Goal: Transaction & Acquisition: Download file/media

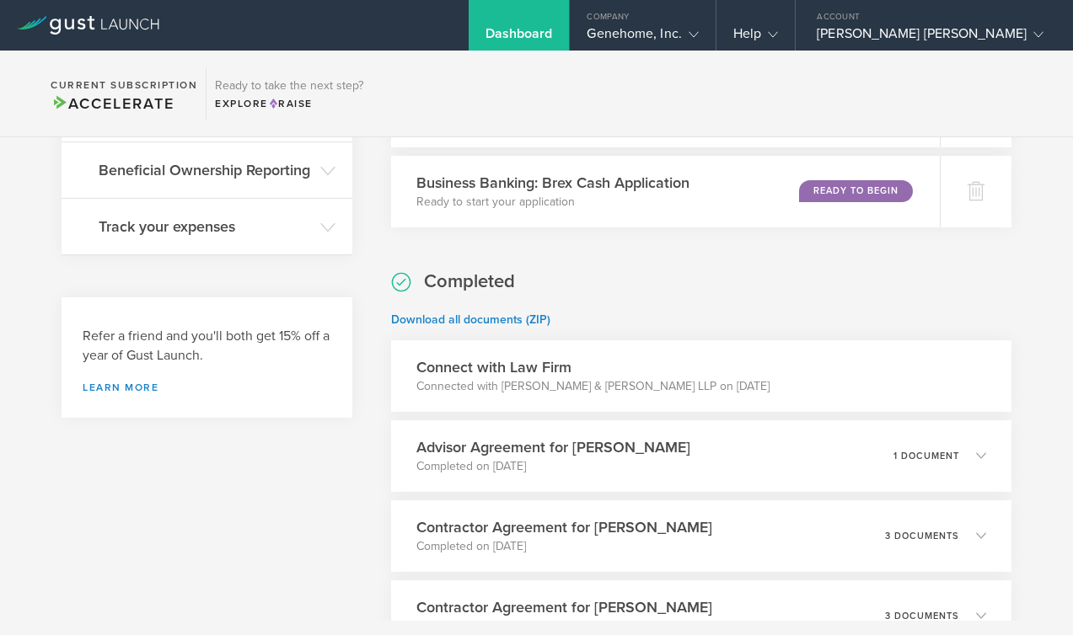
scroll to position [731, 0]
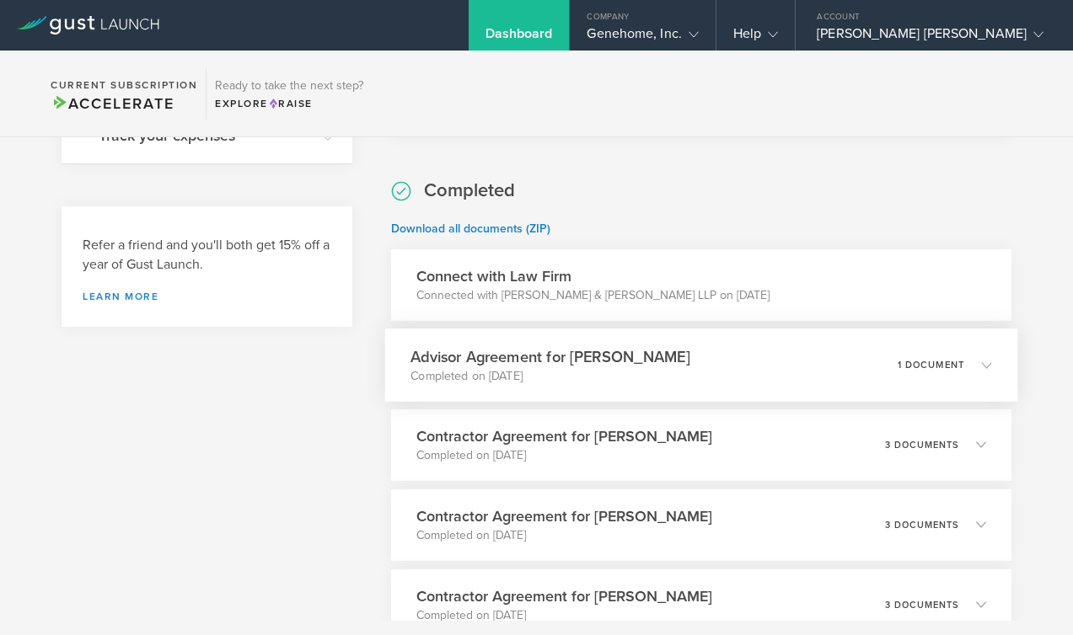
click at [848, 372] on div "Advisor Agreement for [PERSON_NAME] Completed on [DATE] 1 document" at bounding box center [701, 365] width 633 height 73
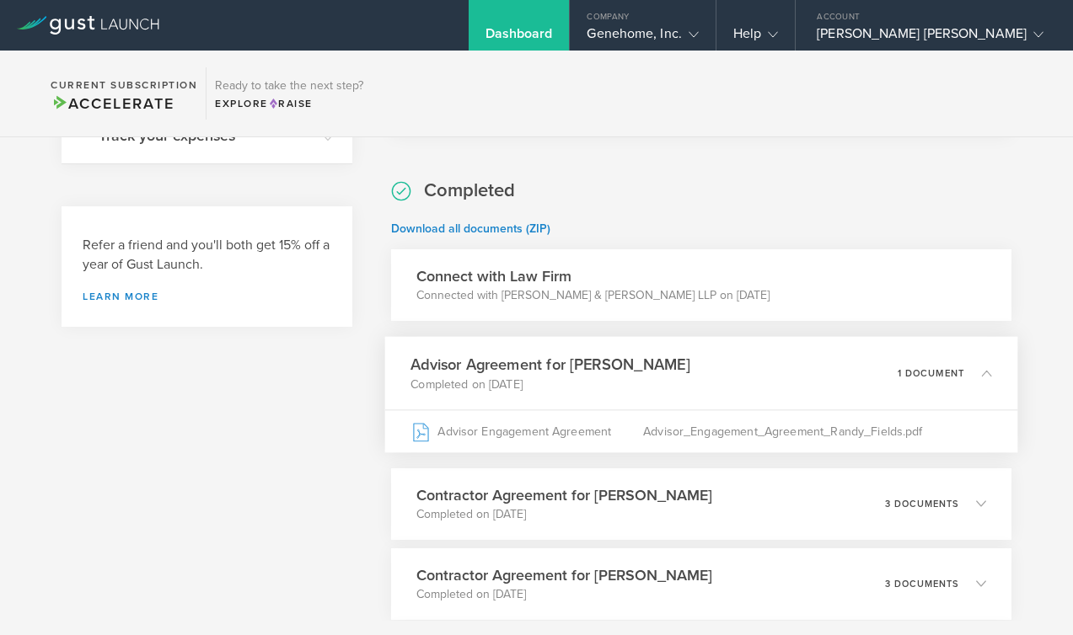
scroll to position [834, 0]
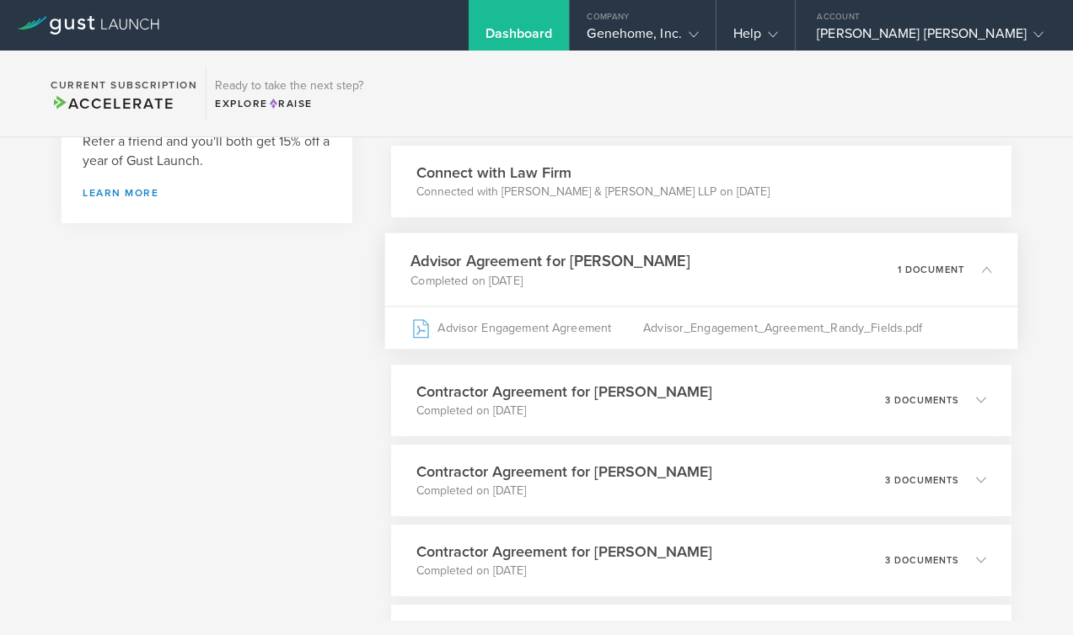
click at [881, 461] on div "Completed Download all documents (ZIP) Connect with Law Firm Connected with [PE…" at bounding box center [701, 496] width 620 height 842
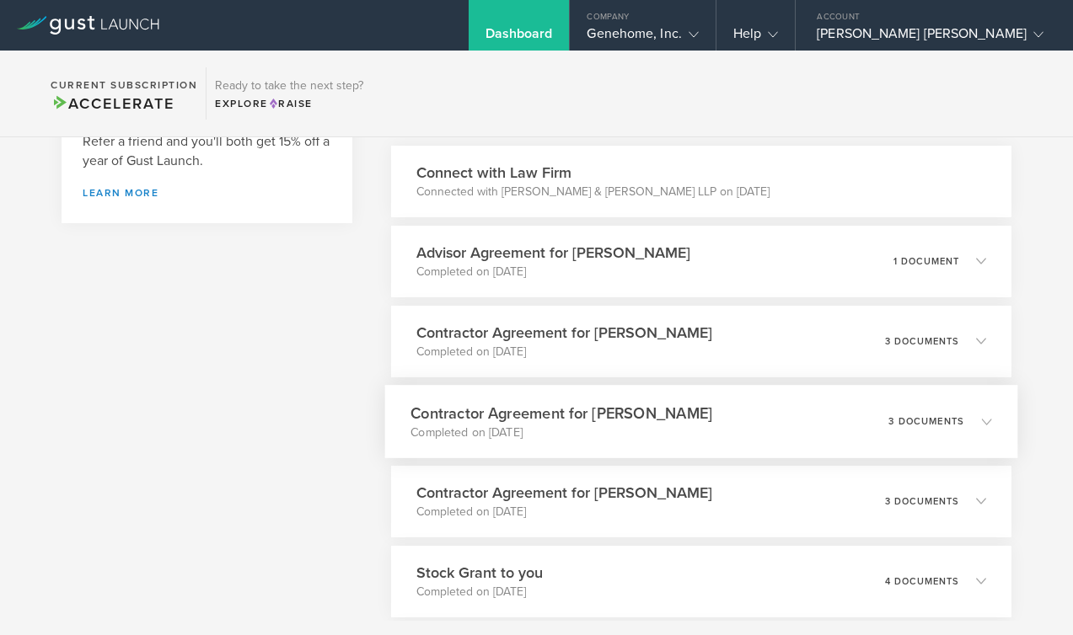
click at [882, 458] on div "Contractor Agreement for [PERSON_NAME] Completed on [DATE] 3 documents" at bounding box center [701, 421] width 633 height 73
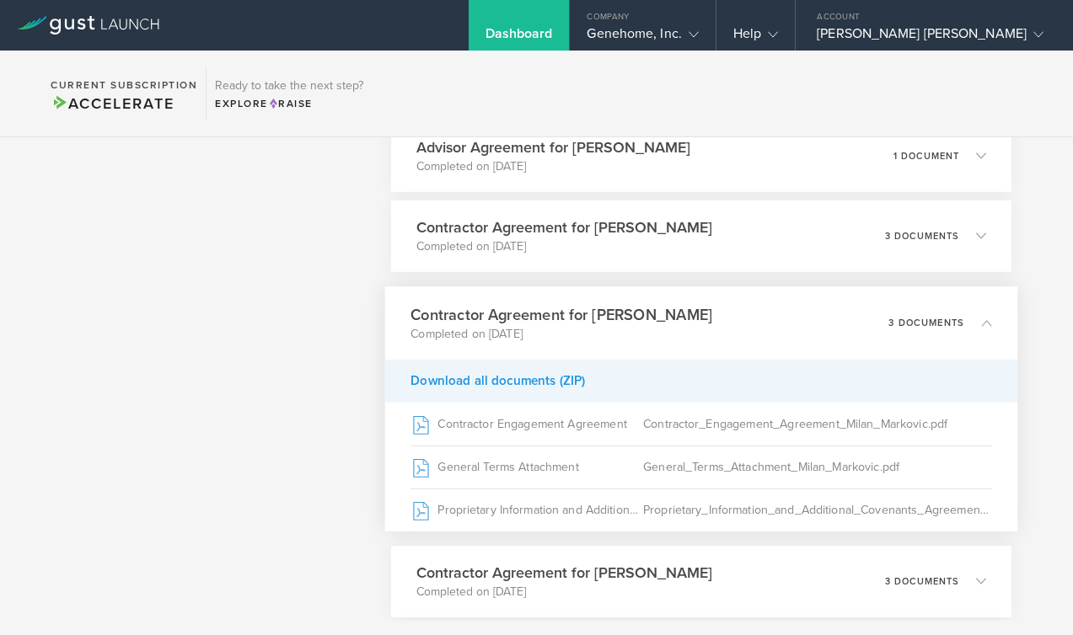
scroll to position [940, 0]
click at [535, 401] on div "Download all documents (ZIP)" at bounding box center [701, 379] width 633 height 43
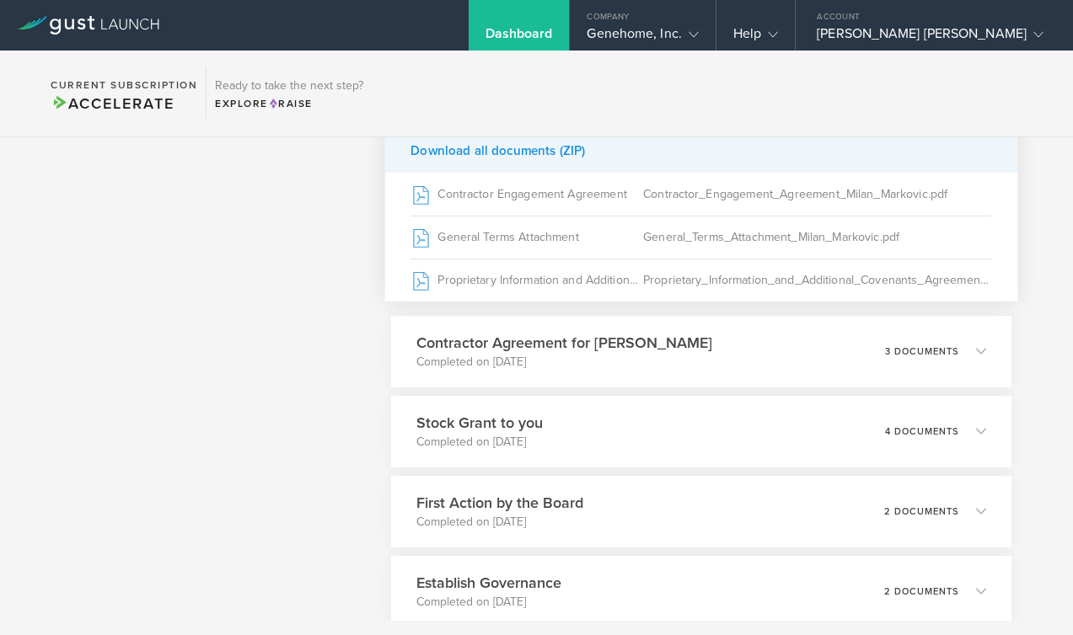
scroll to position [1173, 0]
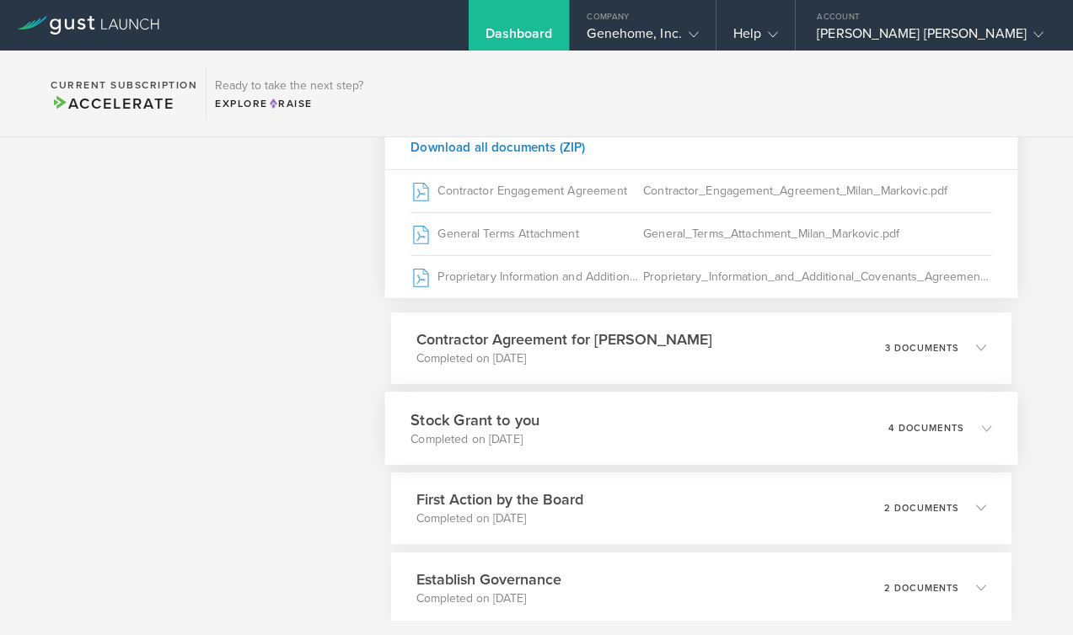
click at [539, 431] on h3 "Stock Grant to you" at bounding box center [474, 420] width 129 height 23
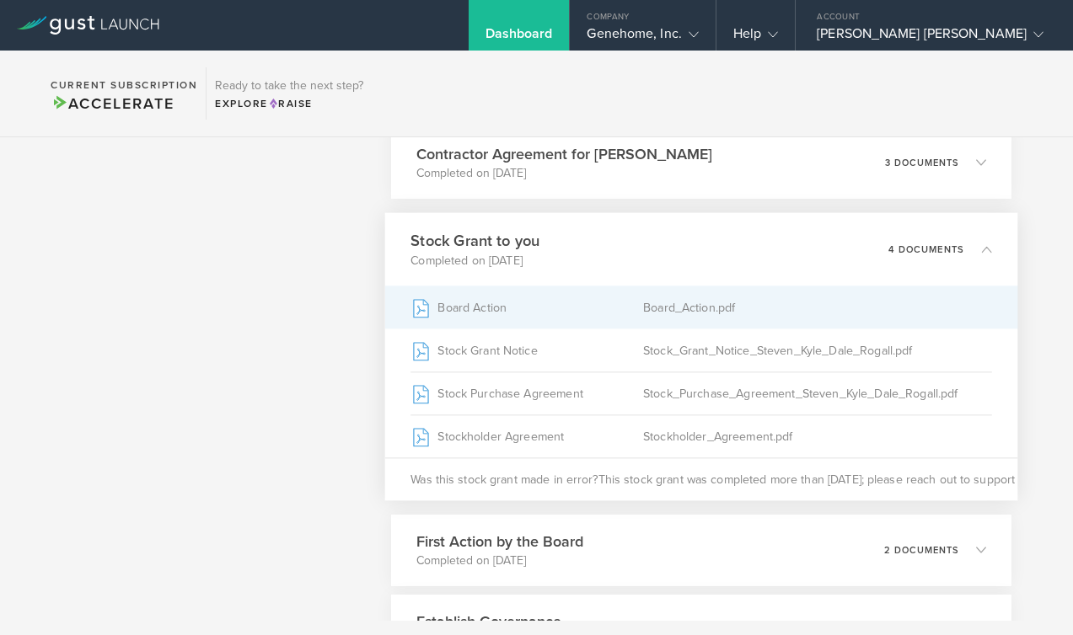
click at [547, 321] on div "Board Action" at bounding box center [526, 308] width 233 height 42
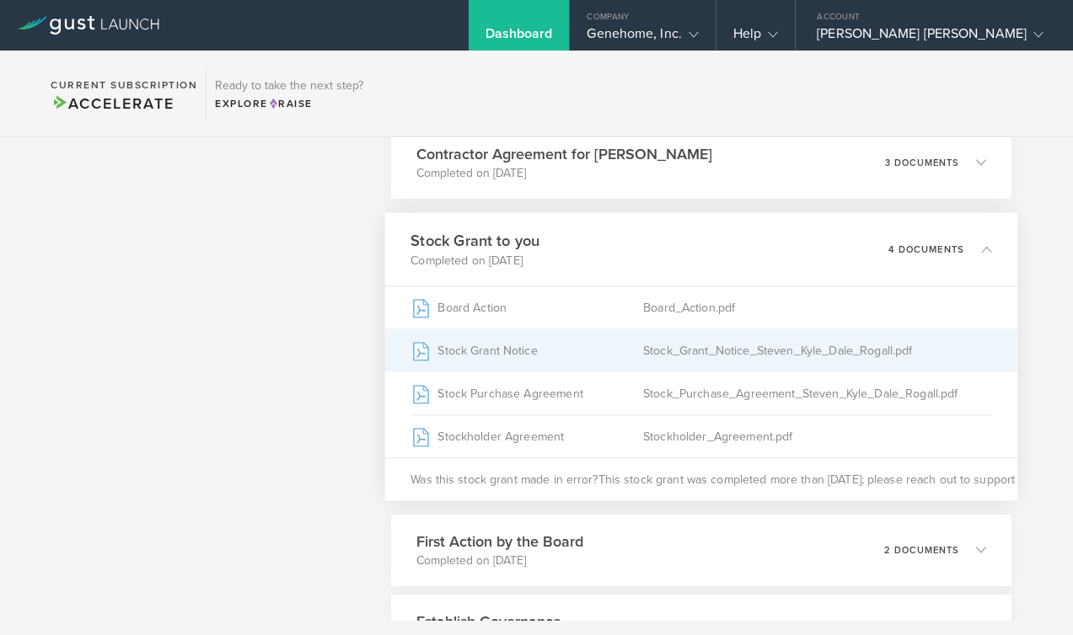
click at [685, 358] on div "Stock_Grant_Notice_Steven_Kyle_Dale_Rogall.pdf" at bounding box center [817, 350] width 349 height 42
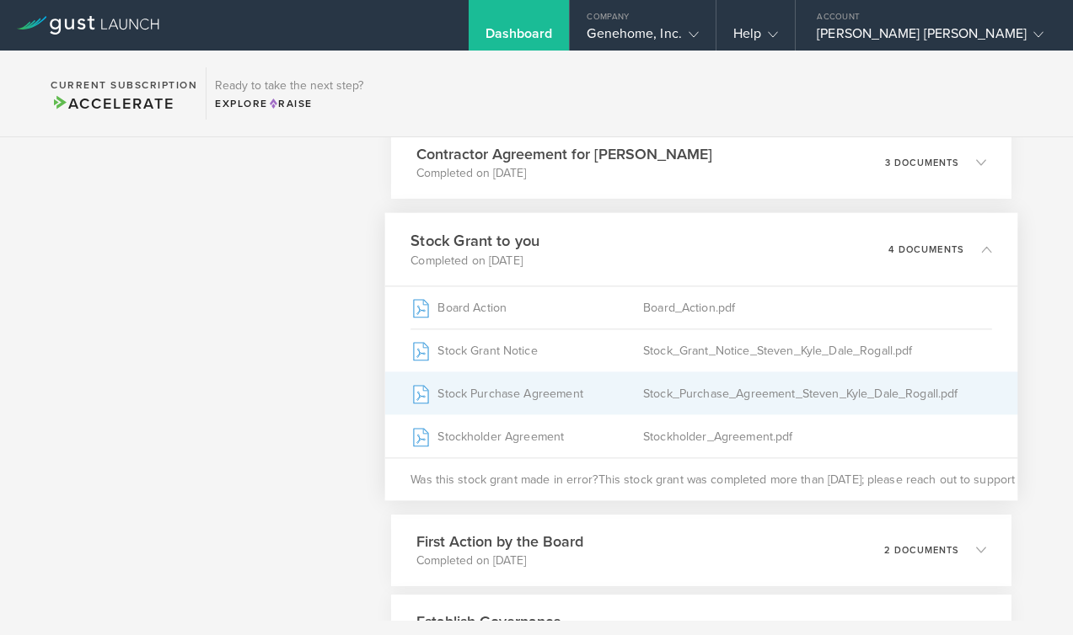
click at [874, 415] on div "Stock_Purchase_Agreement_Steven_Kyle_Dale_Rogall.pdf" at bounding box center [817, 393] width 349 height 42
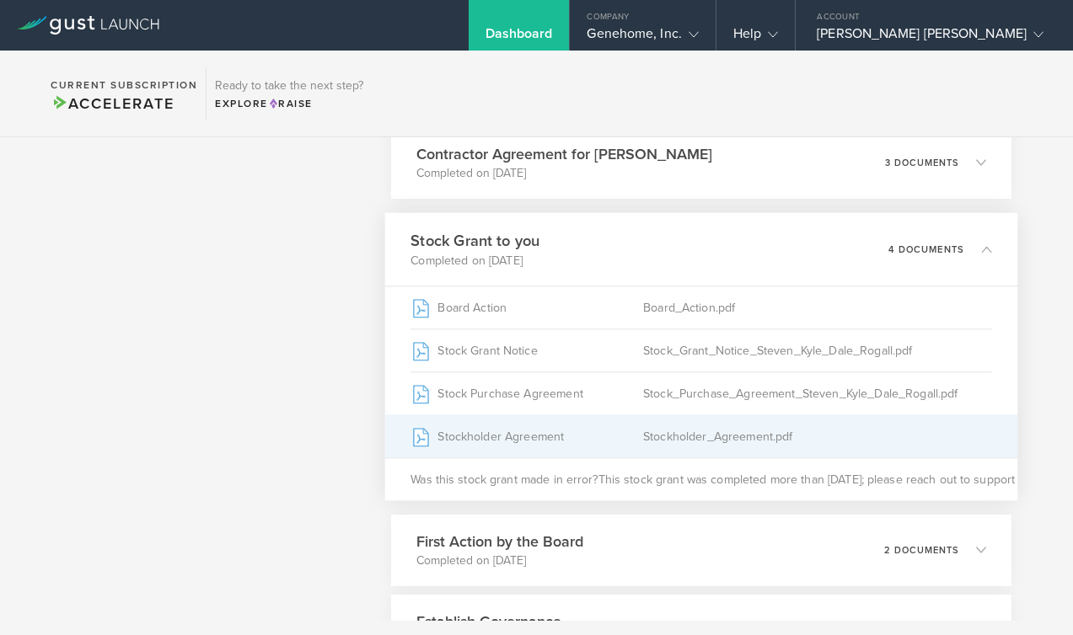
click at [826, 458] on div "Stockholder_Agreement.pdf" at bounding box center [817, 436] width 349 height 42
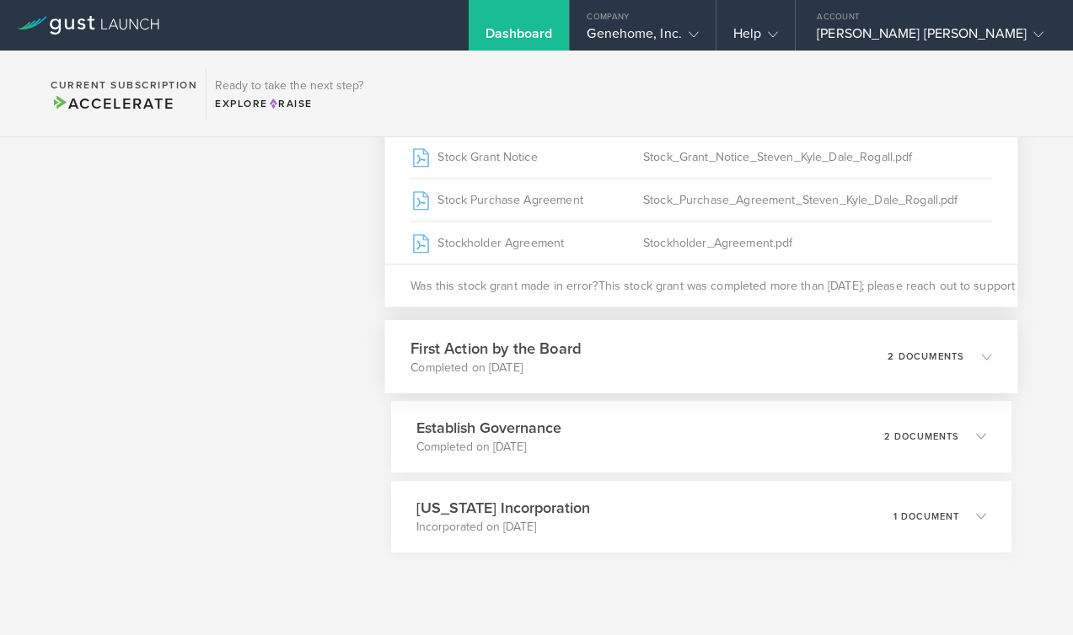
click at [800, 390] on div "First Action by the Board Completed on [DATE] 2 documents" at bounding box center [701, 356] width 633 height 73
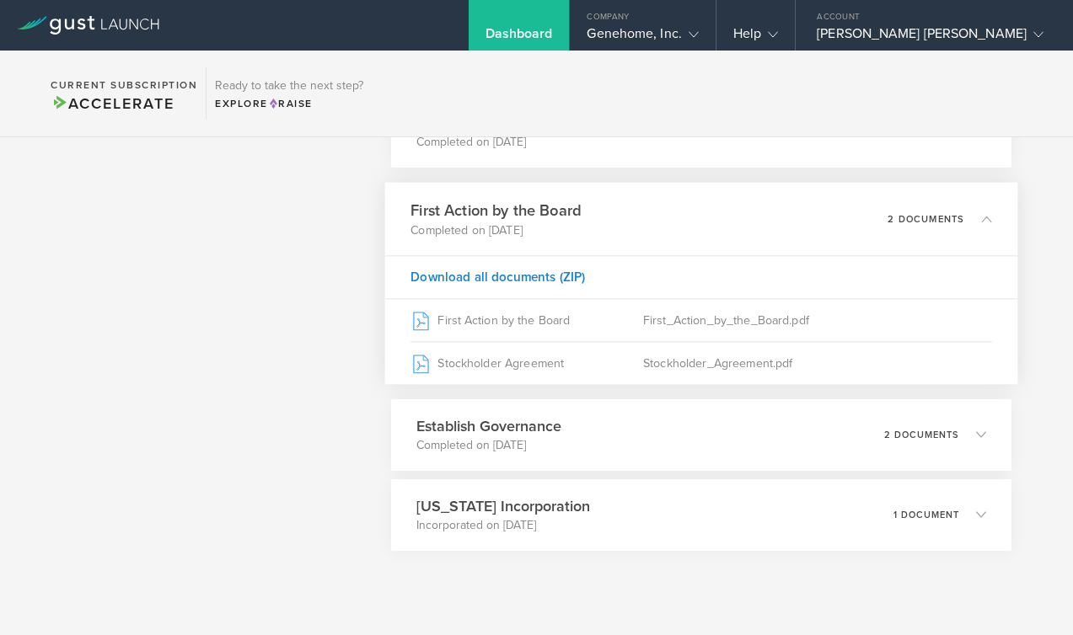
scroll to position [1341, 0]
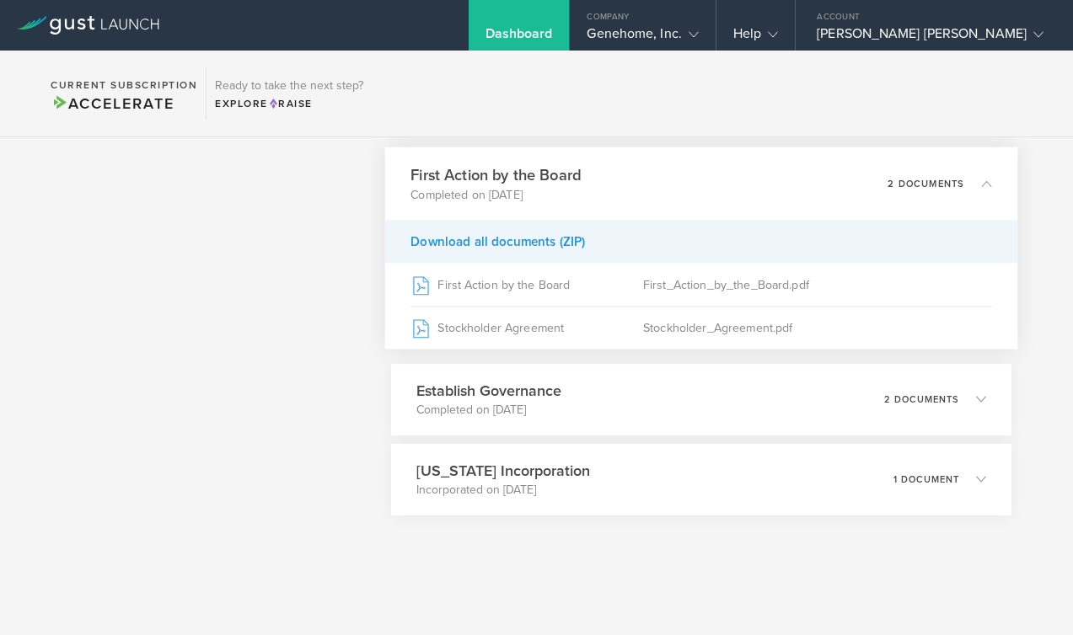
click at [591, 244] on div "Download all documents (ZIP)" at bounding box center [701, 241] width 633 height 43
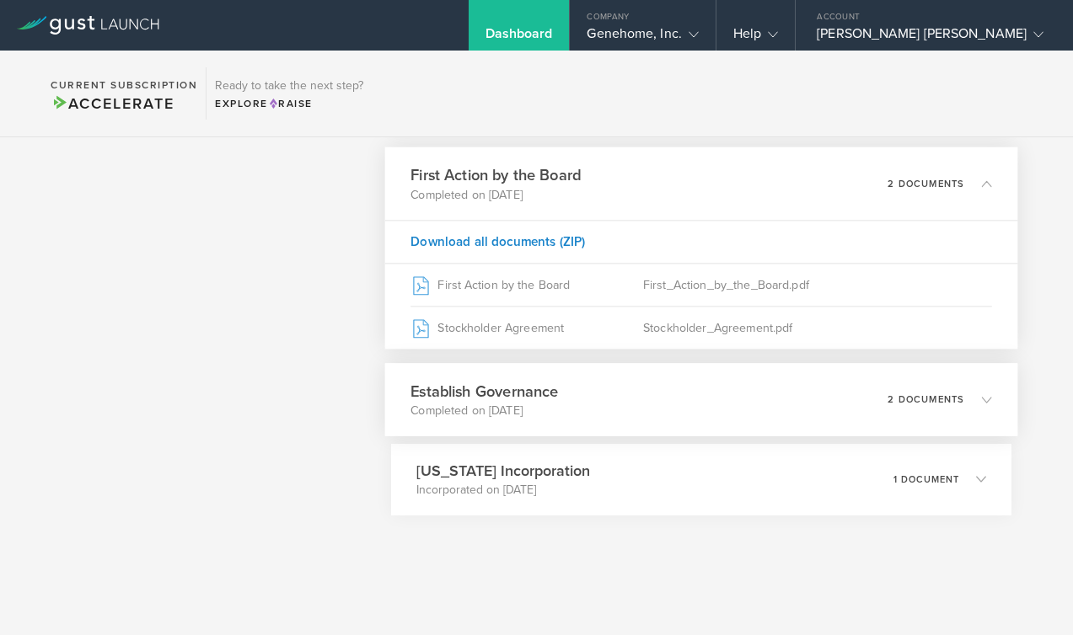
click at [701, 378] on div "Establish Governance Completed on [DATE] 2 documents" at bounding box center [701, 399] width 633 height 73
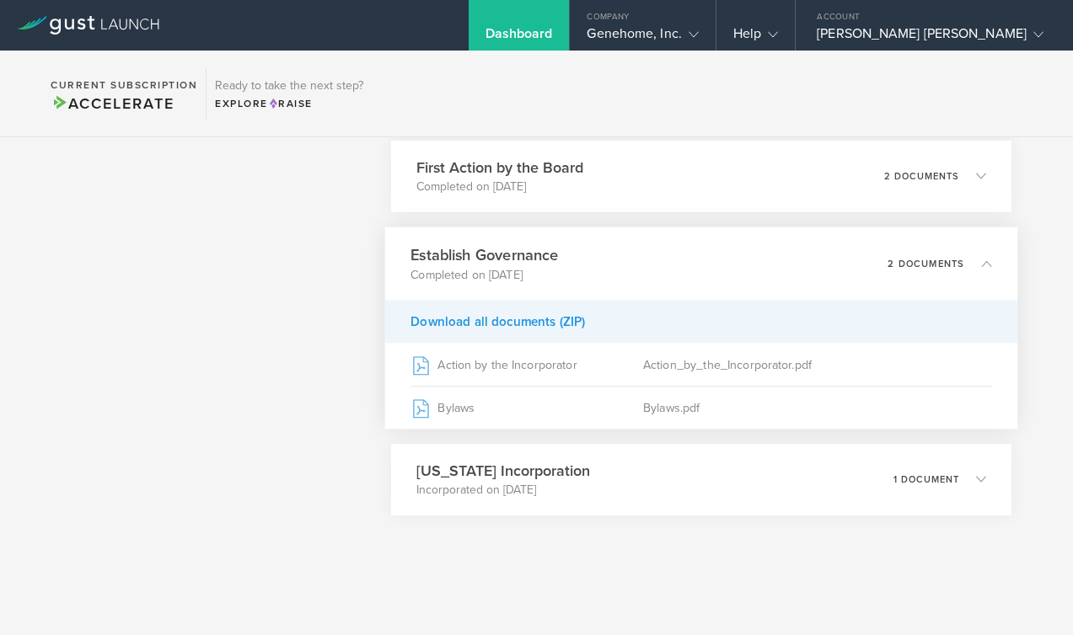
click at [595, 315] on div "Download all documents (ZIP)" at bounding box center [701, 321] width 633 height 43
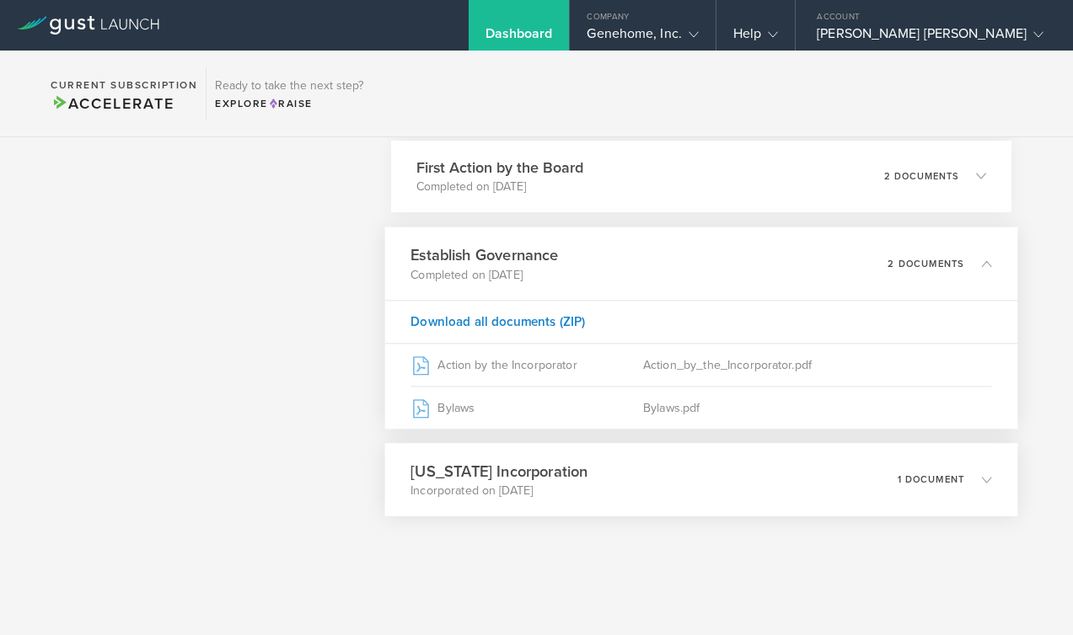
click at [669, 473] on div "[US_STATE] Incorporation Incorporated on [DATE] 1 document" at bounding box center [701, 479] width 633 height 73
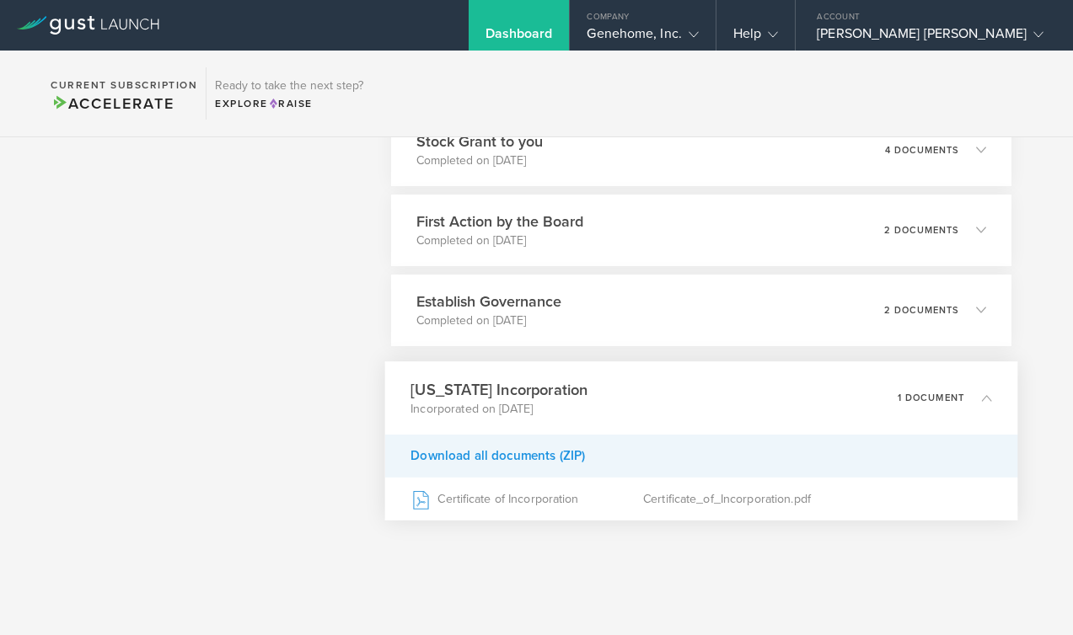
scroll to position [1290, 0]
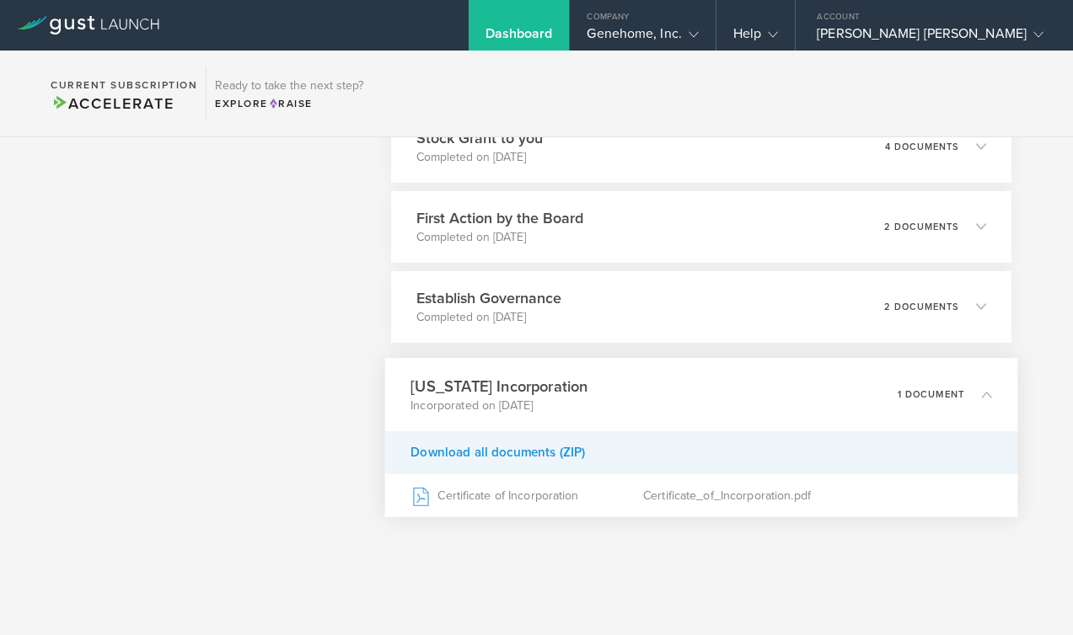
click at [646, 458] on div "Download all documents (ZIP)" at bounding box center [701, 452] width 633 height 43
